Goal: Check status

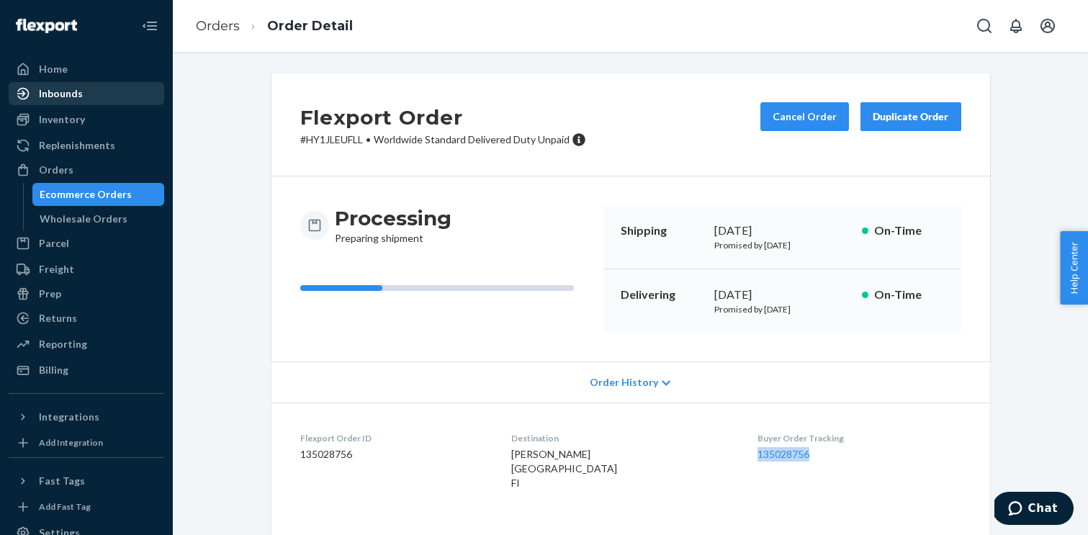
click at [84, 94] on div "Inbounds" at bounding box center [86, 94] width 153 height 20
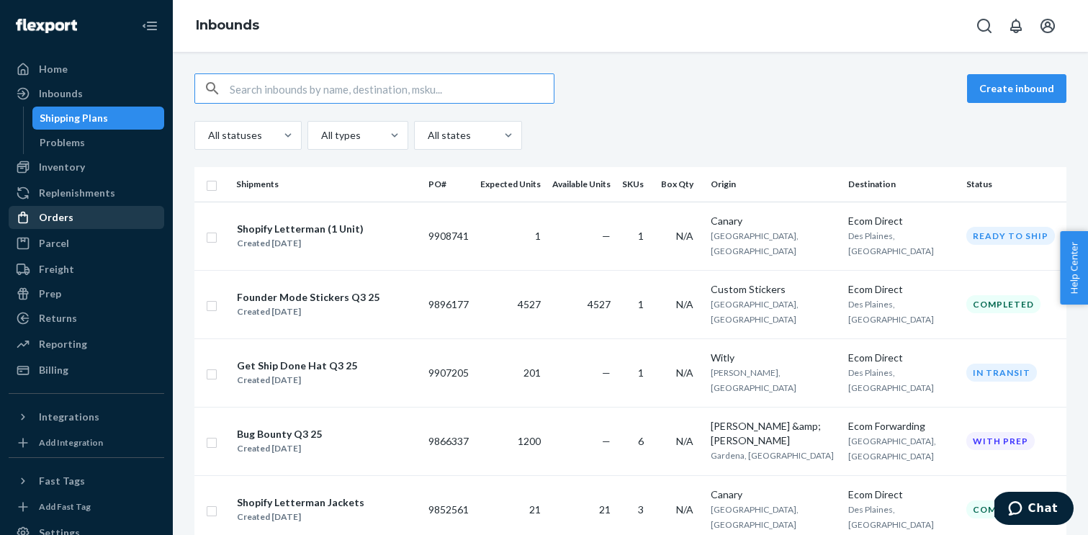
click at [73, 219] on div "Orders" at bounding box center [86, 217] width 153 height 20
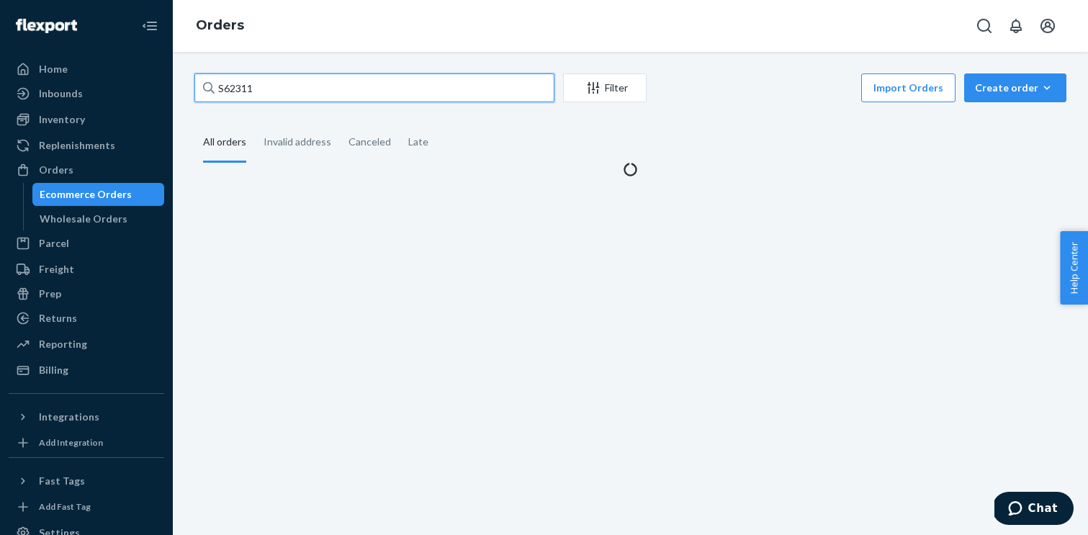
click at [345, 86] on input "S62311" at bounding box center [374, 87] width 360 height 29
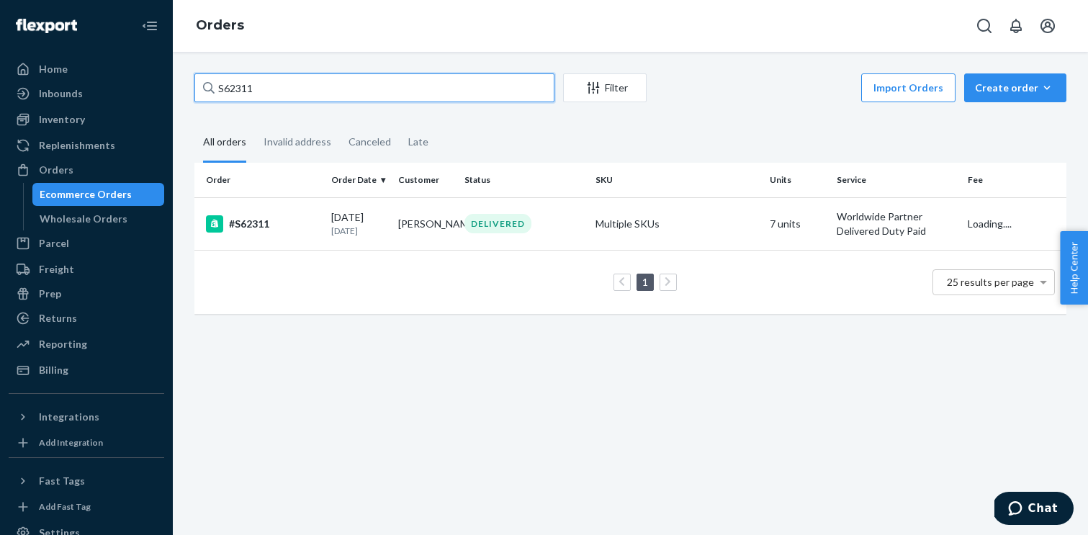
click at [345, 86] on input "S62311" at bounding box center [374, 87] width 360 height 29
paste input "2992814016"
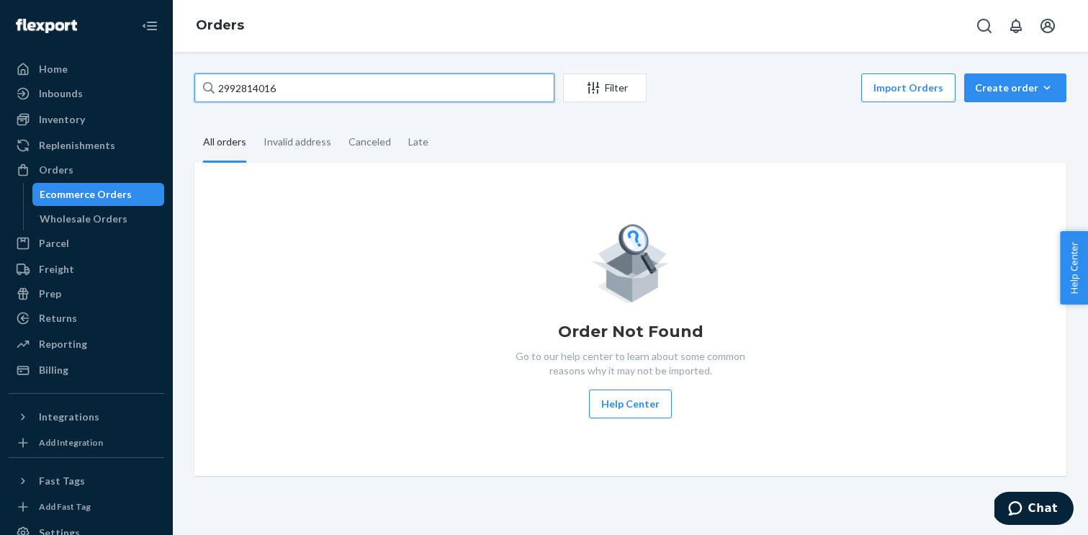
click at [370, 81] on input "2992814016" at bounding box center [374, 87] width 360 height 29
paste input "S62734"
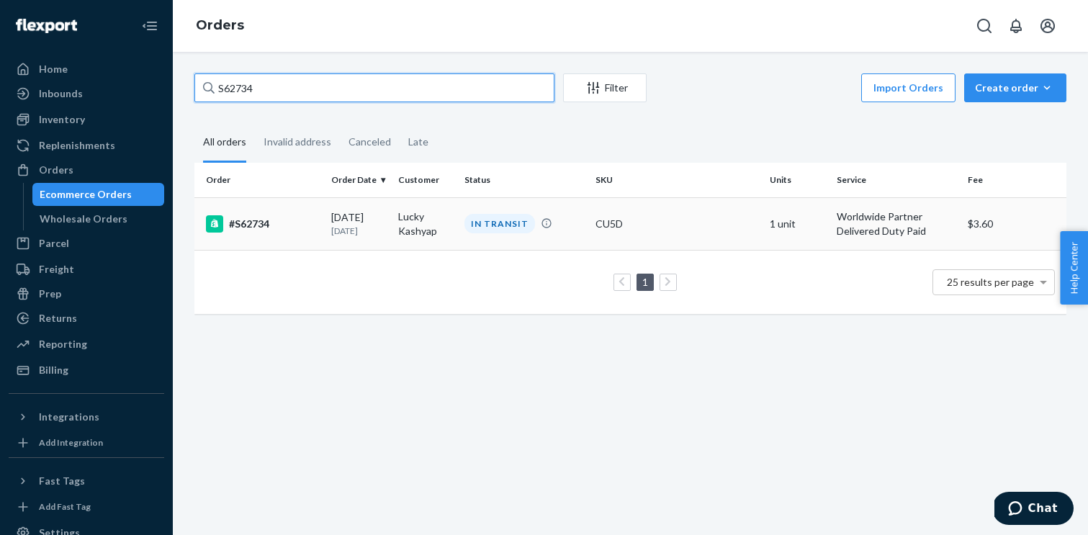
type input "S62734"
click at [288, 228] on div "#S62734" at bounding box center [263, 223] width 114 height 17
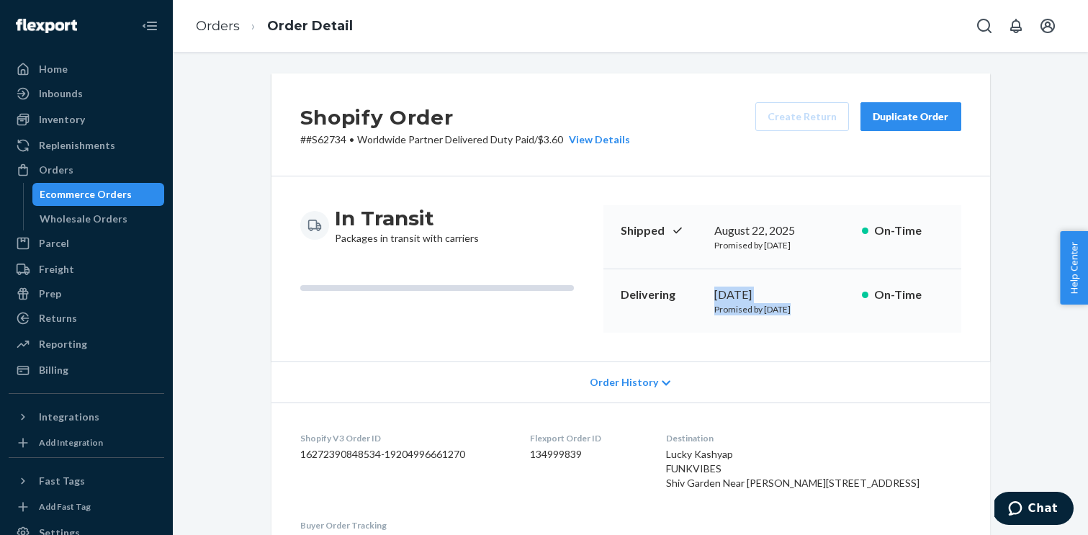
drag, startPoint x: 715, startPoint y: 294, endPoint x: 788, endPoint y: 304, distance: 73.3
click at [788, 304] on div "[DATE] Promised by [DATE]" at bounding box center [782, 300] width 136 height 29
